Goal: Task Accomplishment & Management: Complete application form

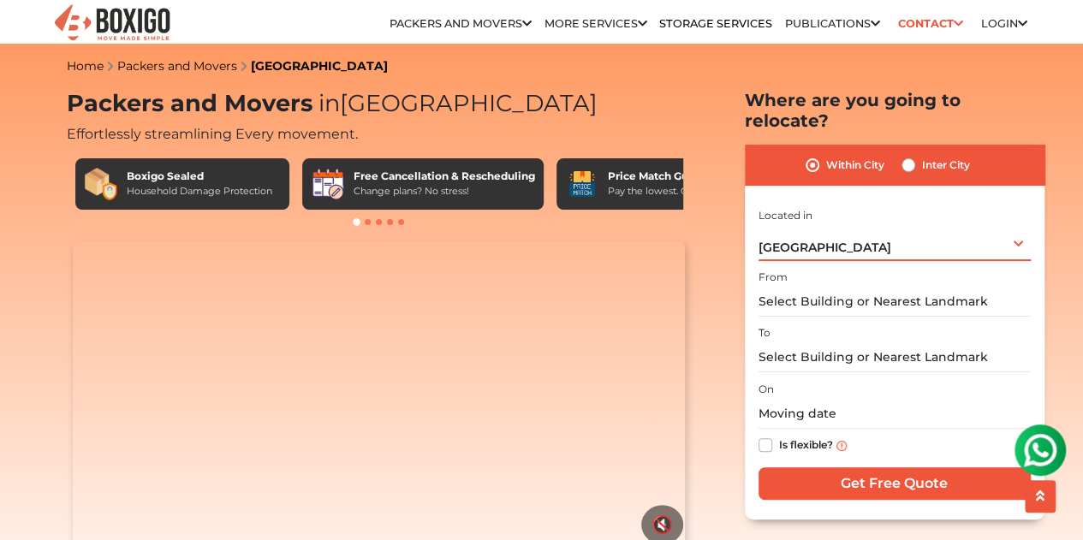
click at [875, 242] on div "[GEOGRAPHIC_DATA] Select City [GEOGRAPHIC_DATA] [GEOGRAPHIC_DATA] [GEOGRAPHIC_D…" at bounding box center [894, 243] width 272 height 36
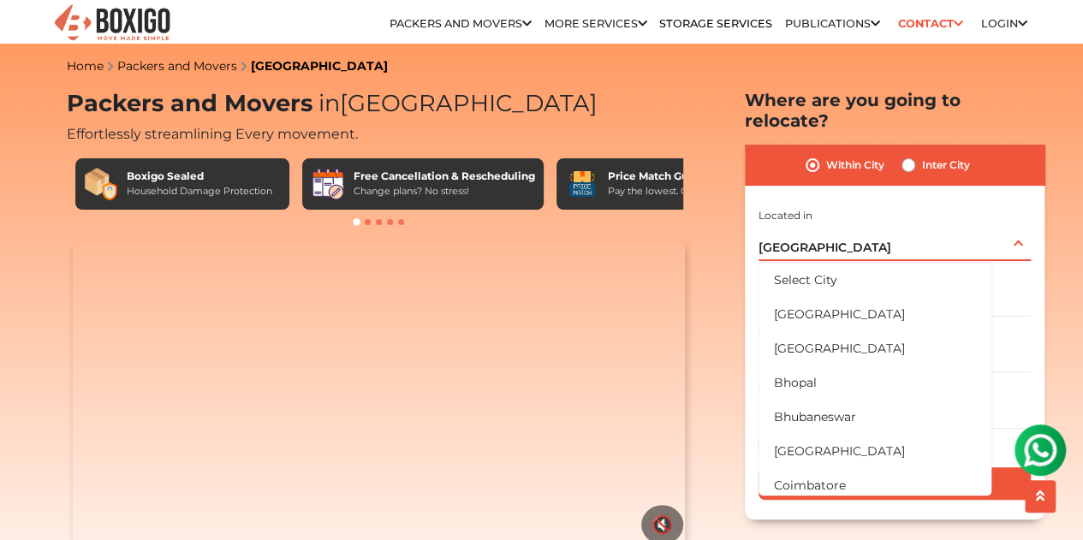
click at [876, 240] on div "[GEOGRAPHIC_DATA] Select City [GEOGRAPHIC_DATA] [GEOGRAPHIC_DATA] [GEOGRAPHIC_D…" at bounding box center [894, 243] width 272 height 36
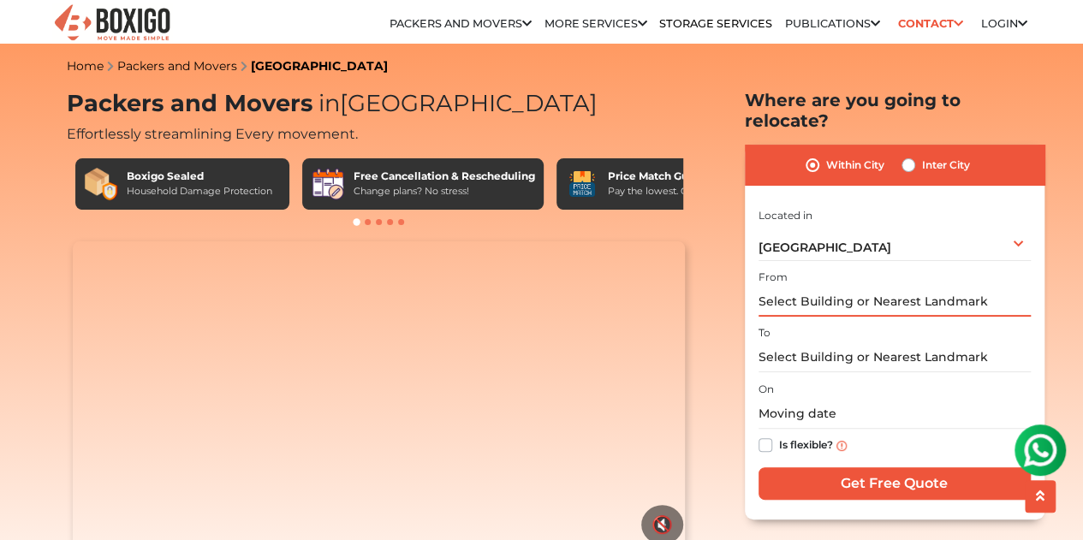
click at [887, 287] on input "text" at bounding box center [894, 302] width 272 height 30
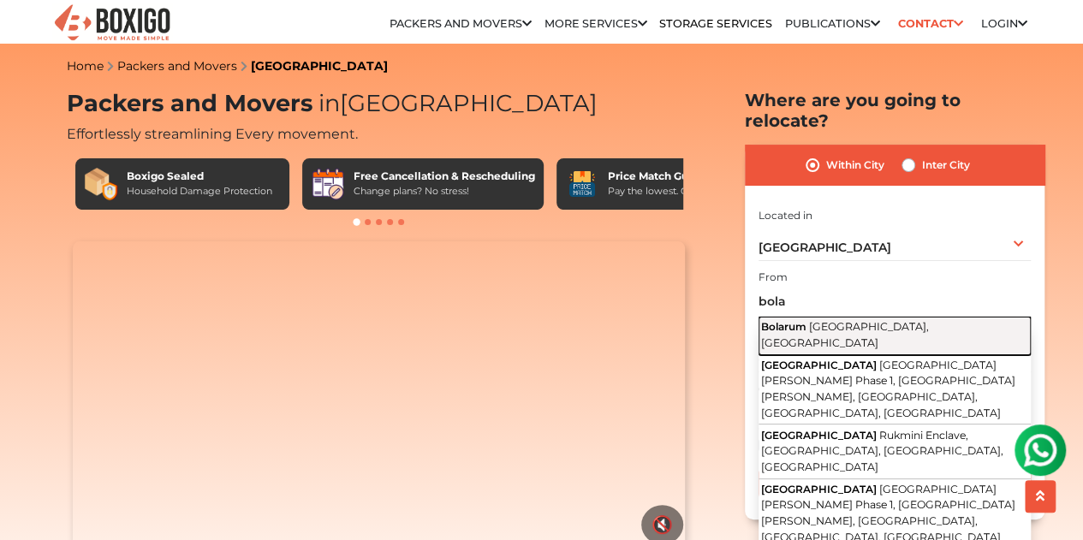
click at [881, 320] on span "[GEOGRAPHIC_DATA], [GEOGRAPHIC_DATA]" at bounding box center [845, 334] width 168 height 29
type input "Bolarum, [GEOGRAPHIC_DATA], [GEOGRAPHIC_DATA]"
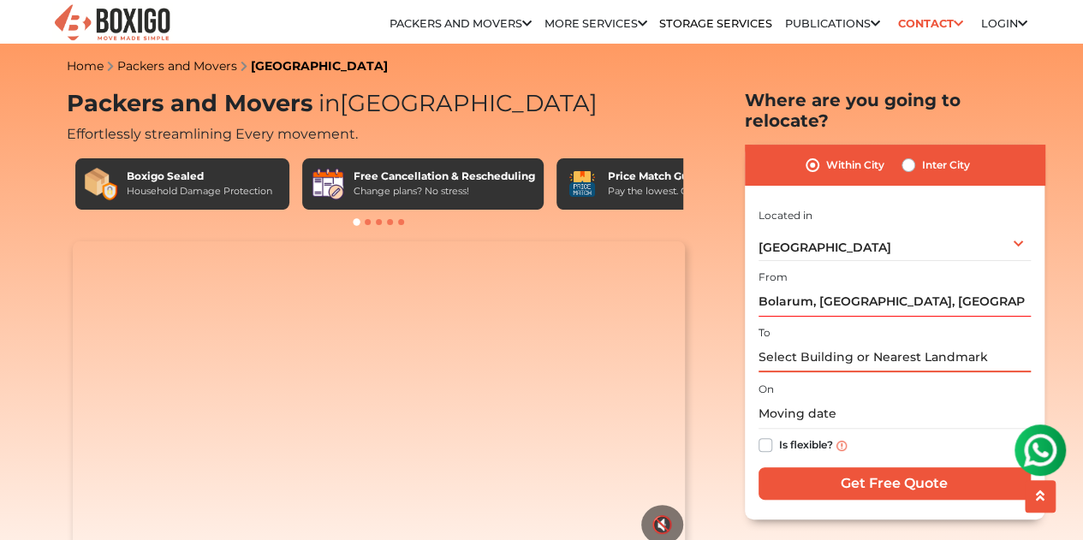
click at [882, 343] on input "text" at bounding box center [894, 357] width 272 height 30
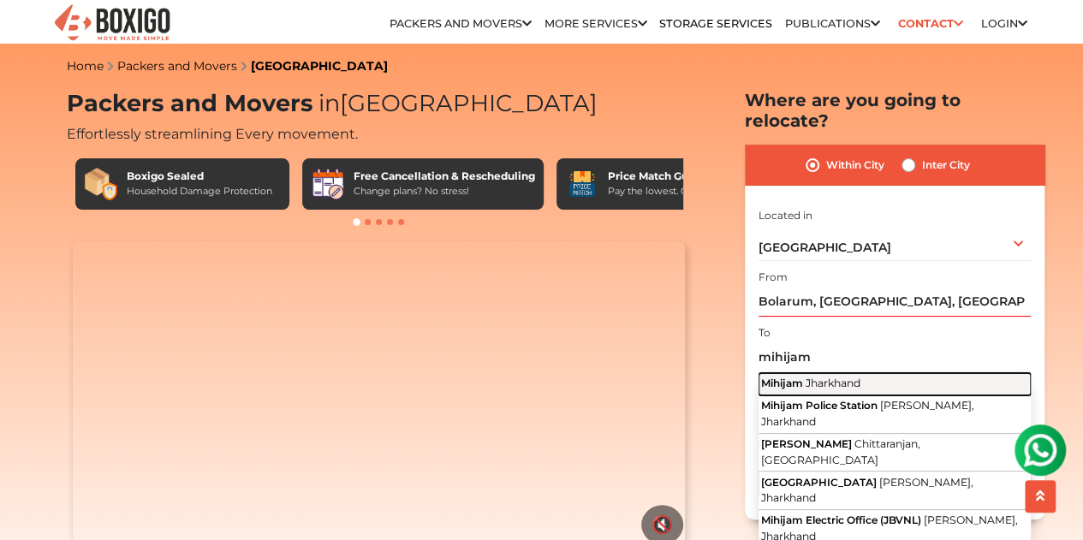
click at [847, 377] on span "Jharkhand" at bounding box center [832, 383] width 55 height 13
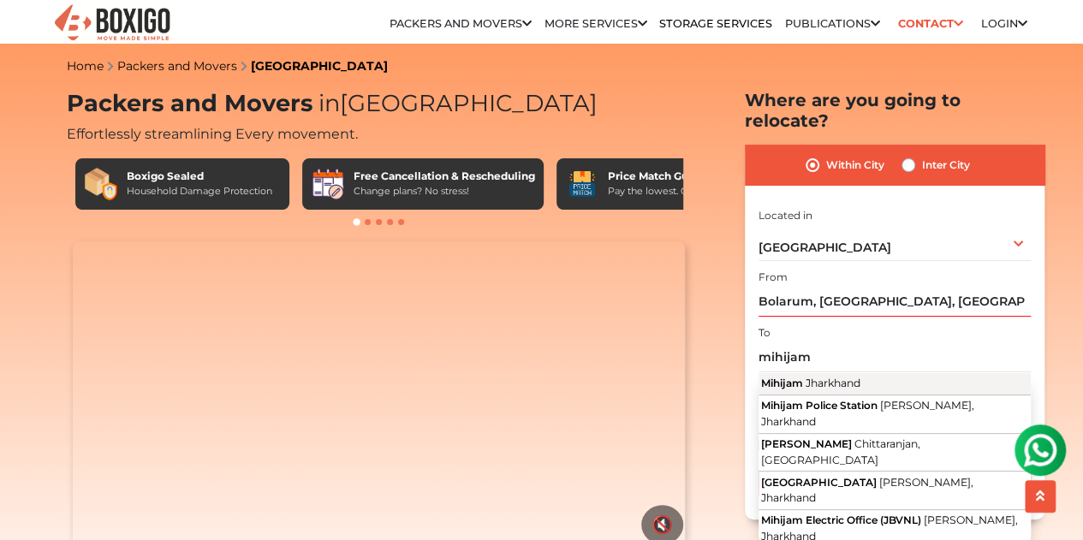
type input "[PERSON_NAME], Jharkhand"
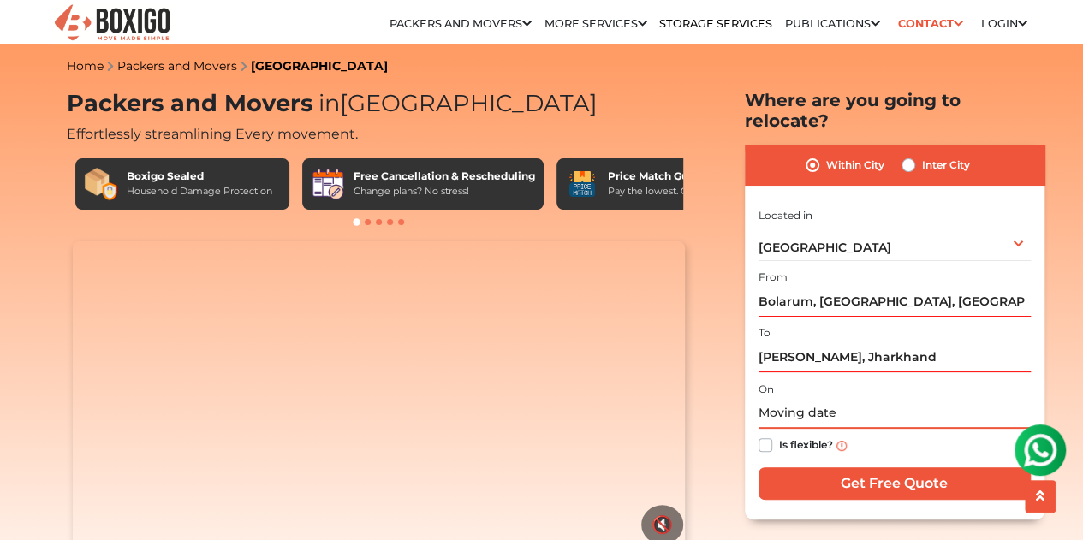
click at [853, 405] on input "text" at bounding box center [894, 414] width 272 height 30
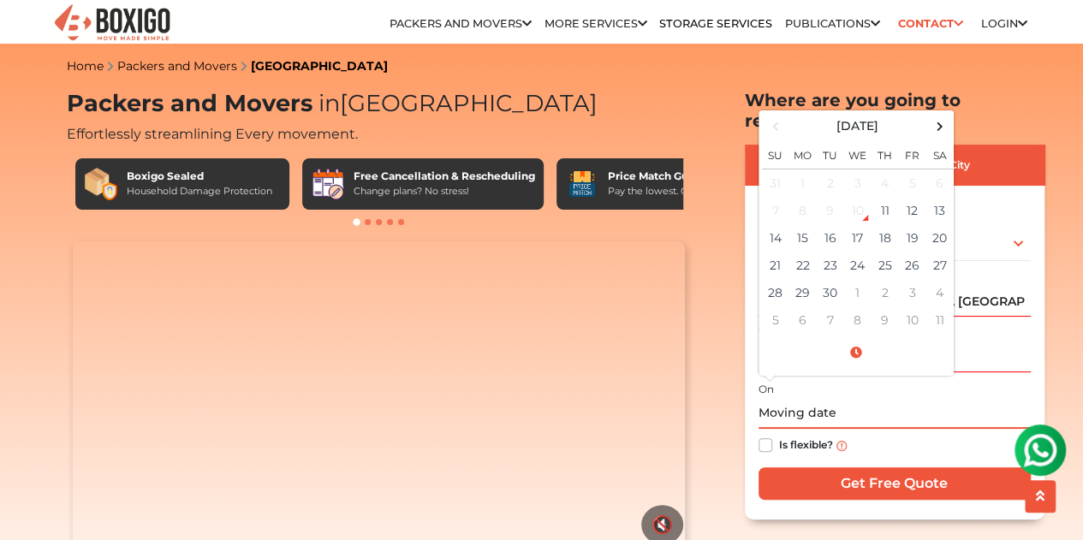
click at [853, 405] on input "text" at bounding box center [894, 414] width 272 height 30
click at [803, 446] on div "Is flexible?" at bounding box center [894, 445] width 272 height 33
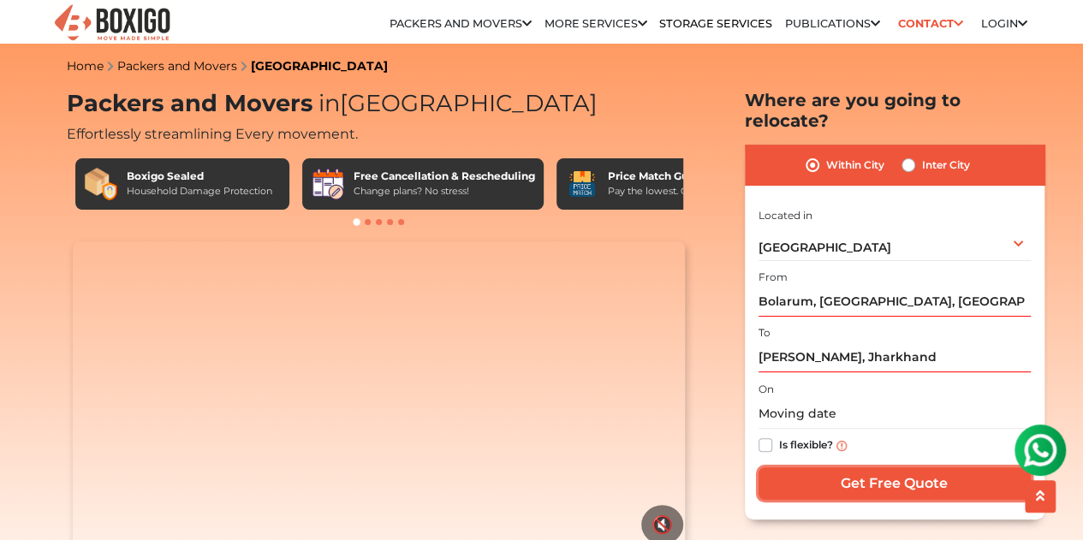
click at [852, 472] on input "Get Free Quote" at bounding box center [894, 483] width 272 height 33
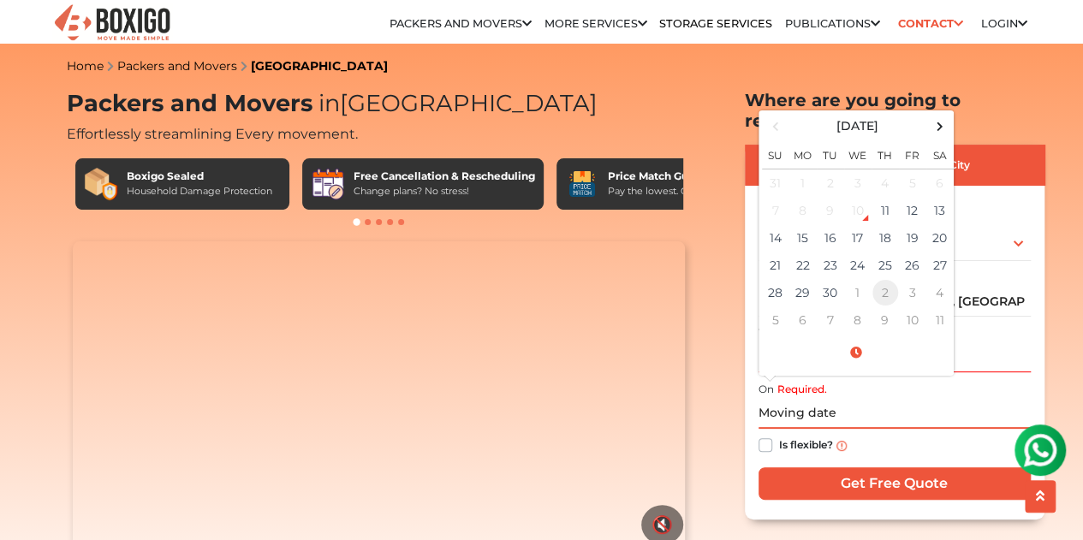
click at [884, 279] on td "2" at bounding box center [884, 292] width 27 height 27
click at [887, 264] on td "23" at bounding box center [884, 265] width 27 height 27
type input "[DATE] 12:00 AM"
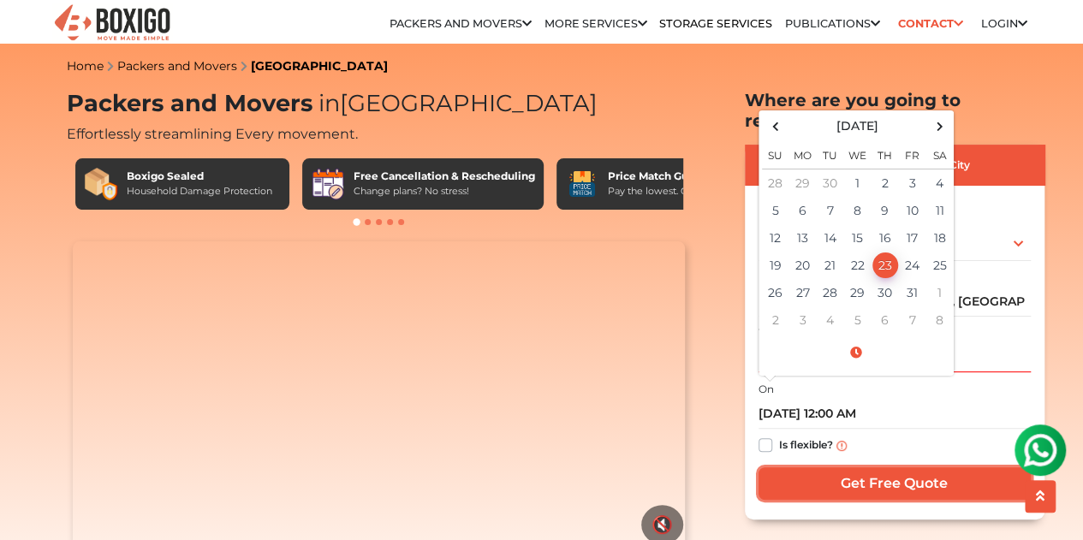
click at [890, 467] on input "Get Free Quote" at bounding box center [894, 483] width 272 height 33
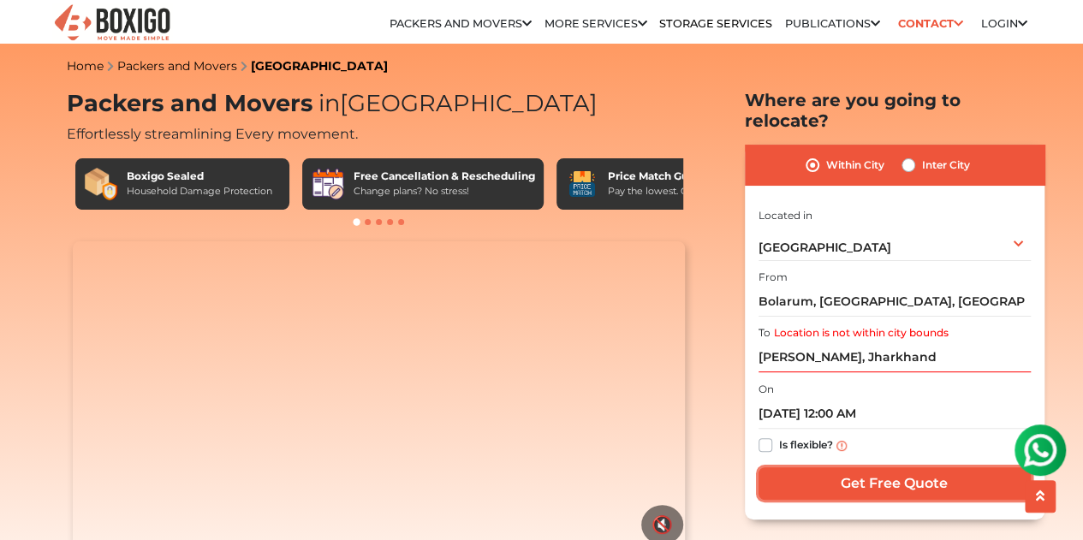
click at [829, 467] on input "Get Free Quote" at bounding box center [894, 483] width 272 height 33
click at [779, 436] on label "Is flexible?" at bounding box center [806, 444] width 54 height 18
click at [766, 436] on input "Is flexible?" at bounding box center [765, 443] width 14 height 17
checkbox input "true"
click at [865, 479] on input "Get Free Quote" at bounding box center [894, 483] width 272 height 33
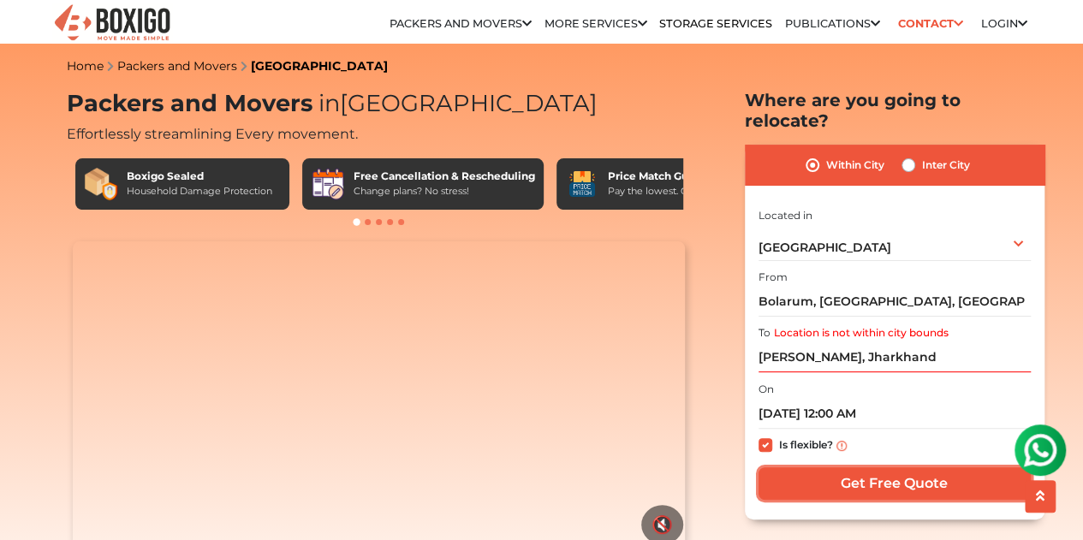
click at [863, 477] on input "Get Free Quote" at bounding box center [894, 483] width 272 height 33
click at [862, 477] on input "Get Free Quote" at bounding box center [894, 483] width 272 height 33
click at [907, 342] on input "[PERSON_NAME], Jharkhand" at bounding box center [894, 357] width 272 height 30
click at [881, 343] on input "[PERSON_NAME], Jharkhand" at bounding box center [894, 357] width 272 height 30
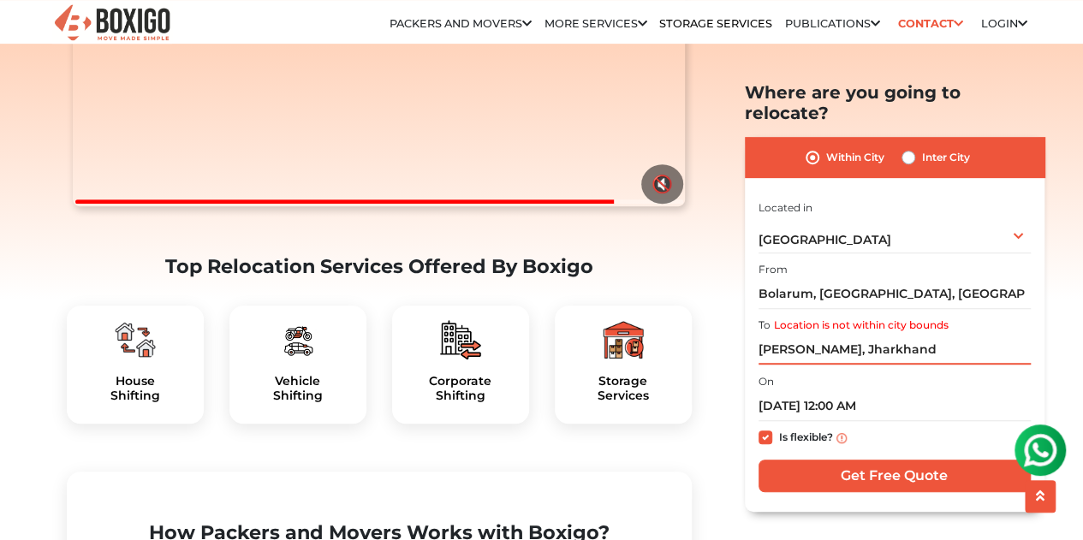
scroll to position [342, 0]
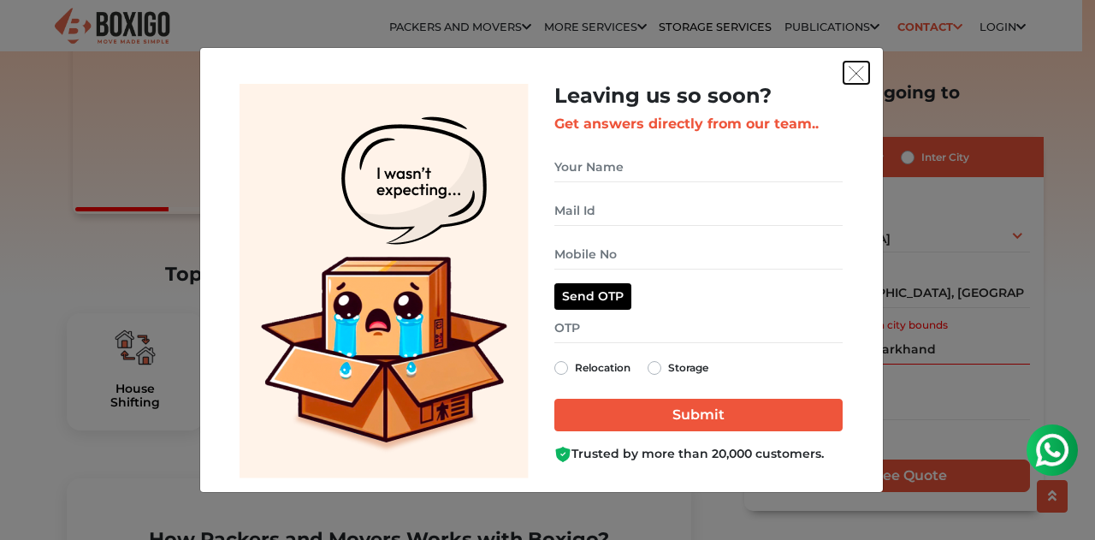
click at [862, 74] on img "get free quote dialog" at bounding box center [856, 73] width 15 height 15
